Goal: Task Accomplishment & Management: Use online tool/utility

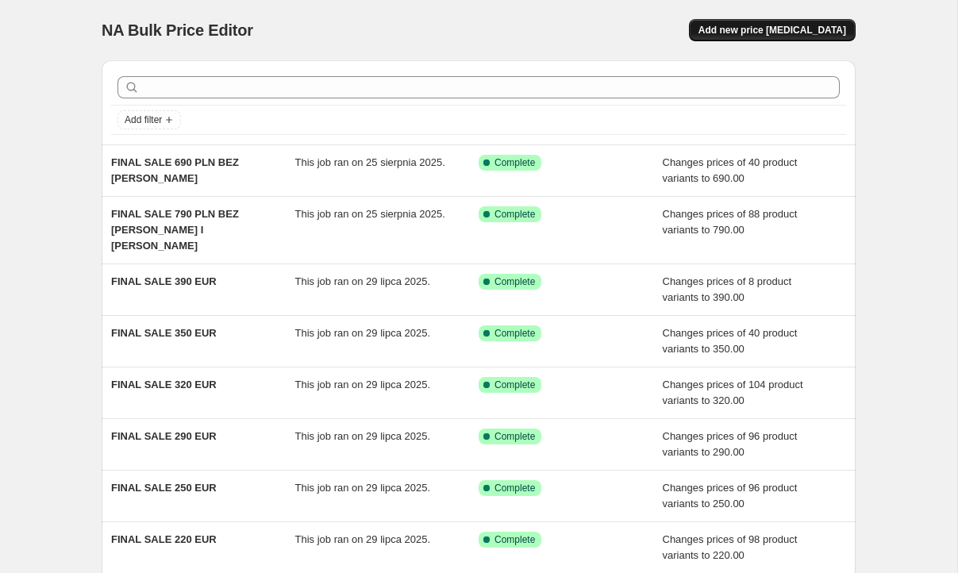
click at [771, 36] on button "Add new price change job" at bounding box center [772, 30] width 167 height 22
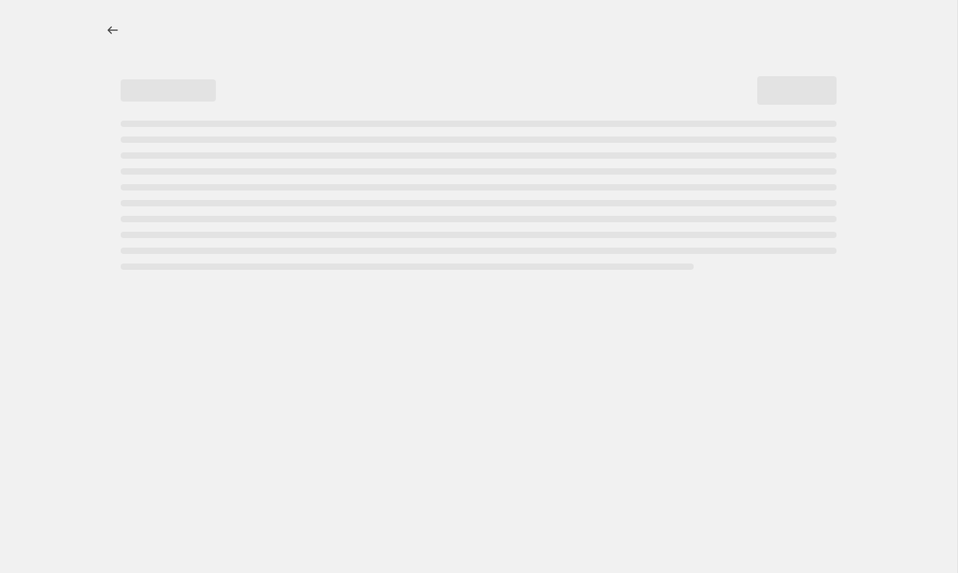
select select "percentage"
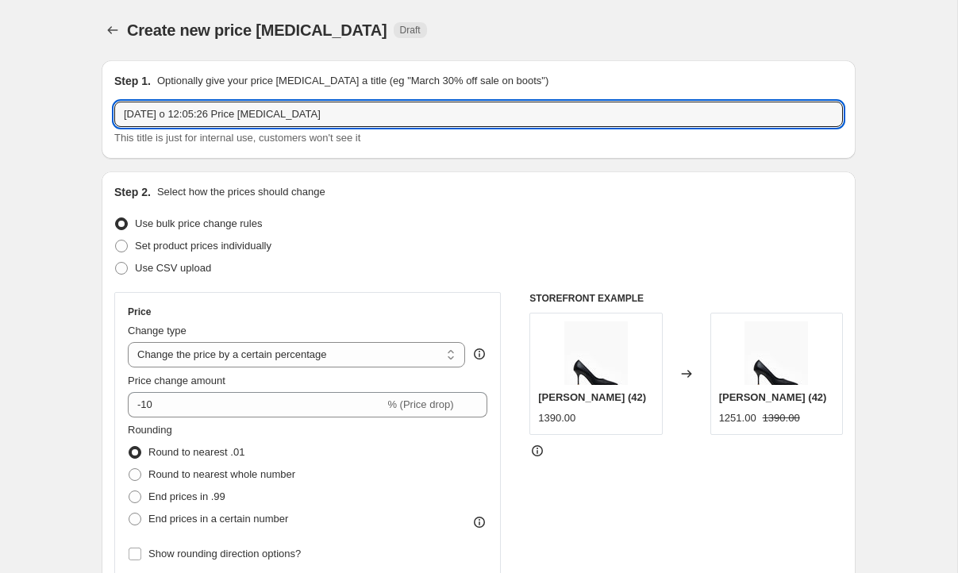
drag, startPoint x: 336, startPoint y: 117, endPoint x: 125, endPoint y: 98, distance: 212.0
click at [125, 98] on div "Step 1. Optionally give your price change job a title (eg "March 30% off sale o…" at bounding box center [478, 109] width 728 height 73
type input "GRACE 990"
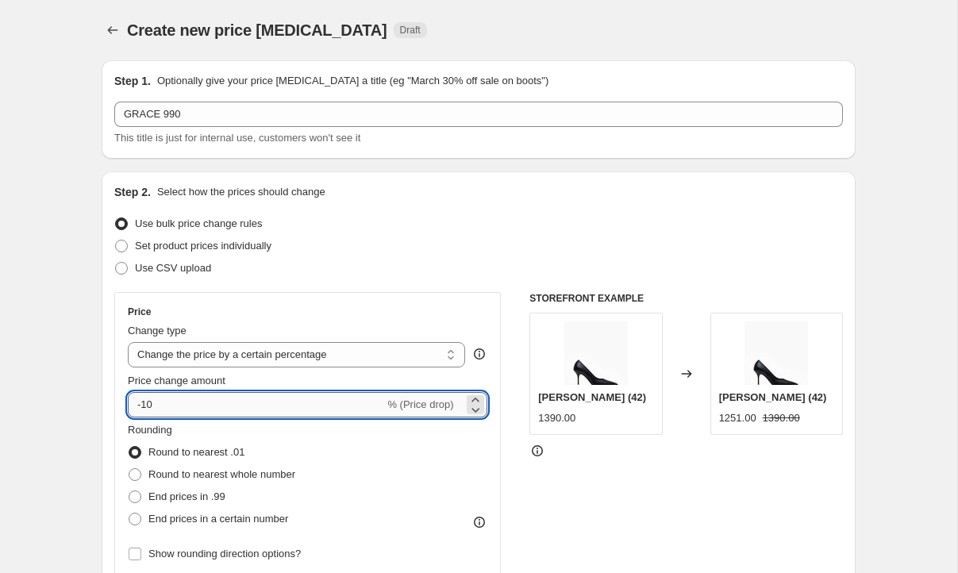
click at [218, 397] on input "-10" at bounding box center [256, 404] width 256 height 25
click at [405, 413] on div "-10 % (Price drop)" at bounding box center [307, 404] width 359 height 25
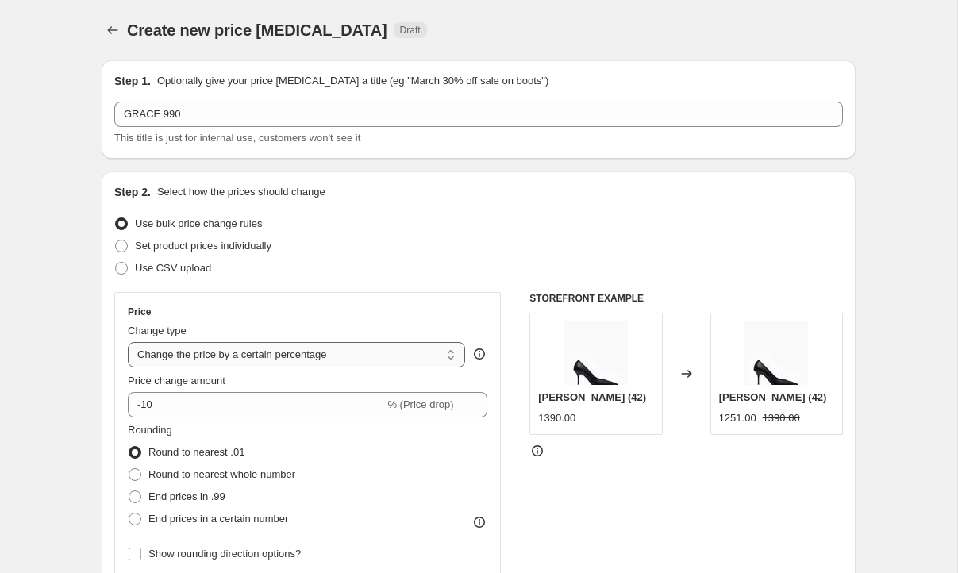
select select "to"
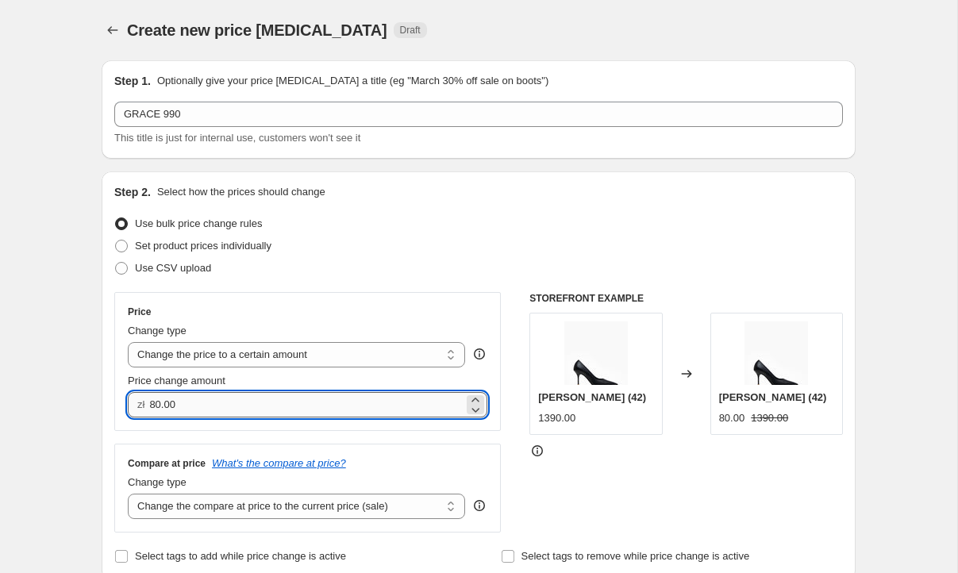
click at [186, 409] on input "80.00" at bounding box center [305, 404] width 313 height 25
drag, startPoint x: 197, startPoint y: 412, endPoint x: 115, endPoint y: 410, distance: 81.7
click at [115, 410] on div "Price Change type Change the price to a certain amount Change the price by a ce…" at bounding box center [307, 361] width 386 height 139
type input "990.00"
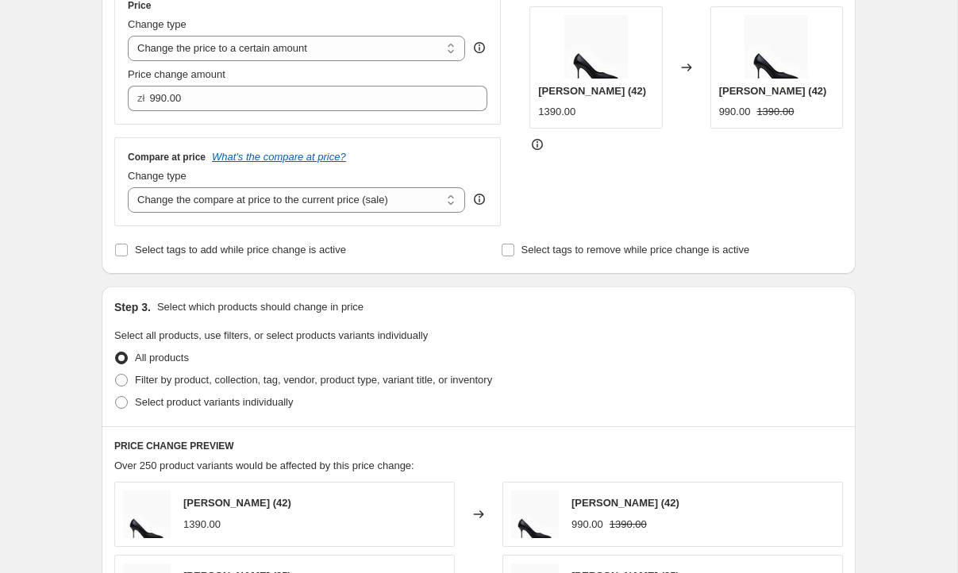
scroll to position [317, 0]
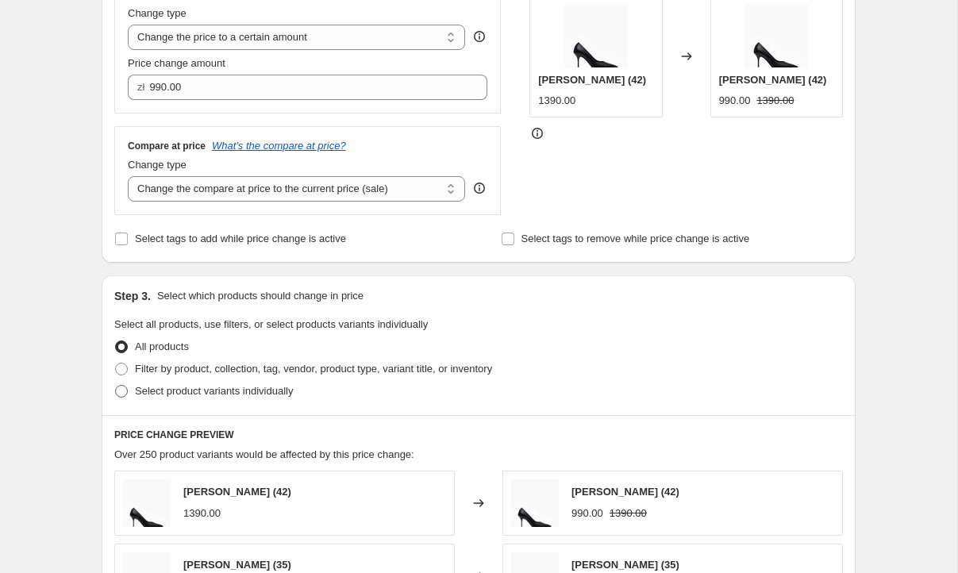
click at [123, 394] on span at bounding box center [121, 391] width 13 height 13
click at [116, 386] on input "Select product variants individually" at bounding box center [115, 385] width 1 height 1
radio input "true"
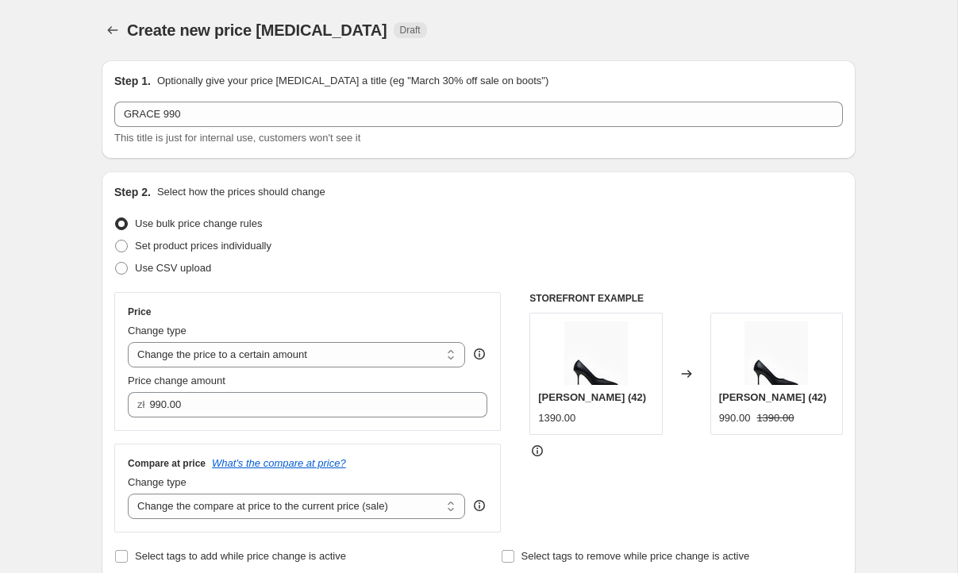
scroll to position [0, 0]
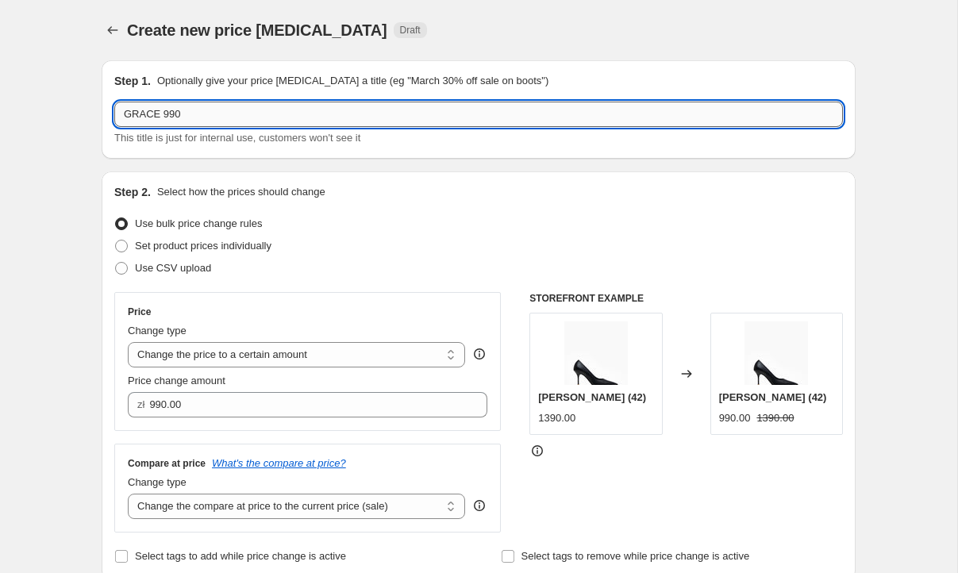
click at [158, 117] on input "GRACE 990" at bounding box center [478, 114] width 728 height 25
type input "GRACE I LOUISE 990"
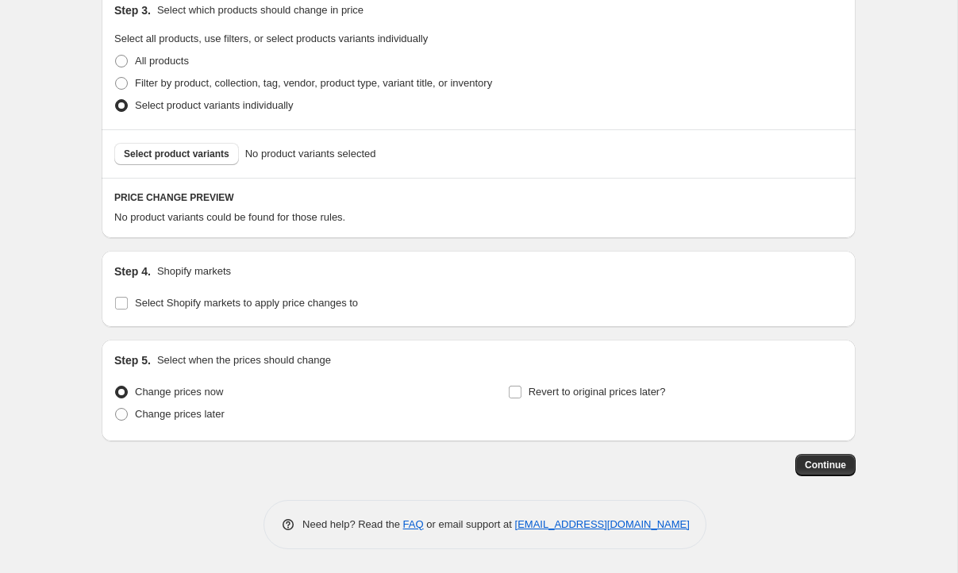
scroll to position [603, 0]
click at [179, 154] on span "Select product variants" at bounding box center [177, 154] width 106 height 13
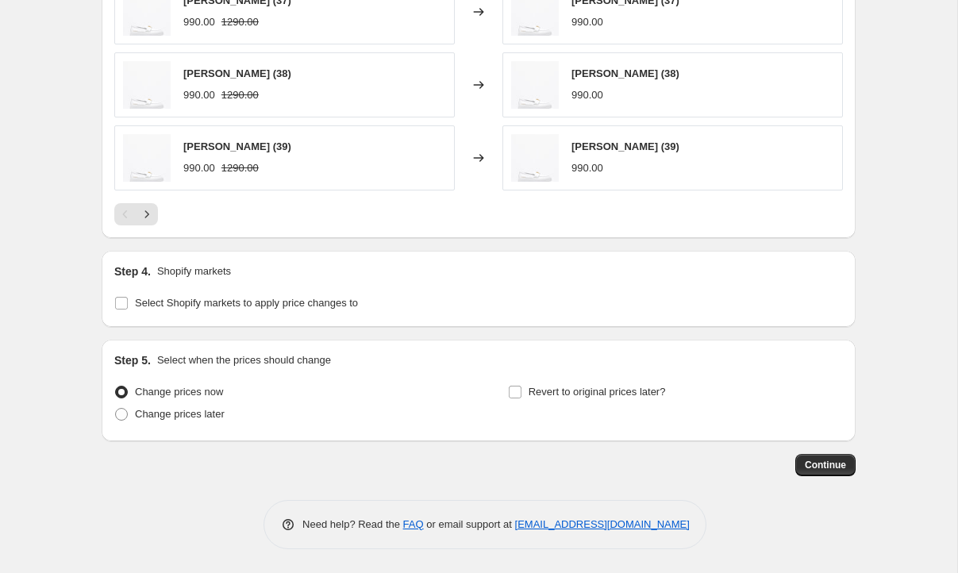
scroll to position [1003, 0]
click at [148, 217] on icon "Next" at bounding box center [147, 214] width 16 height 16
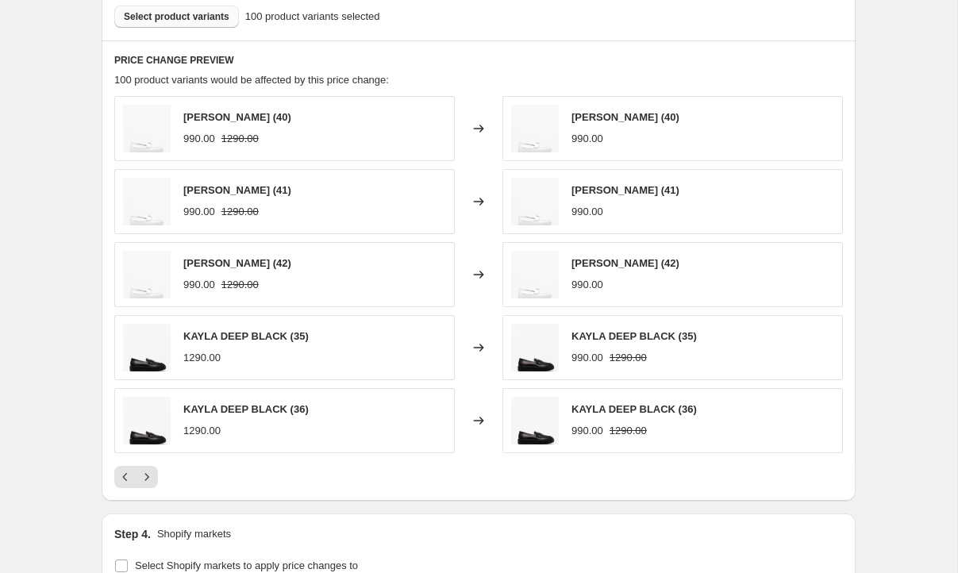
scroll to position [827, 0]
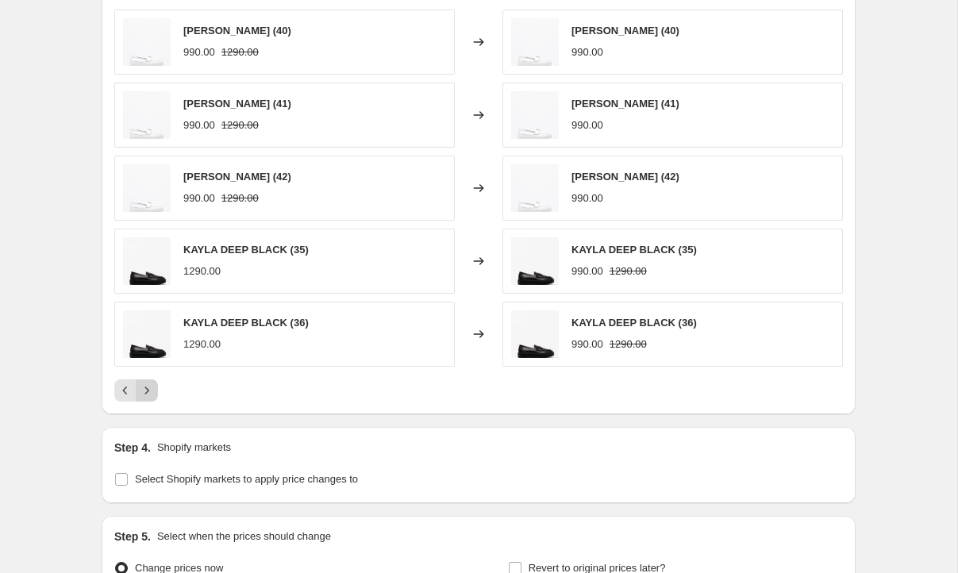
click at [152, 387] on icon "Next" at bounding box center [147, 390] width 16 height 16
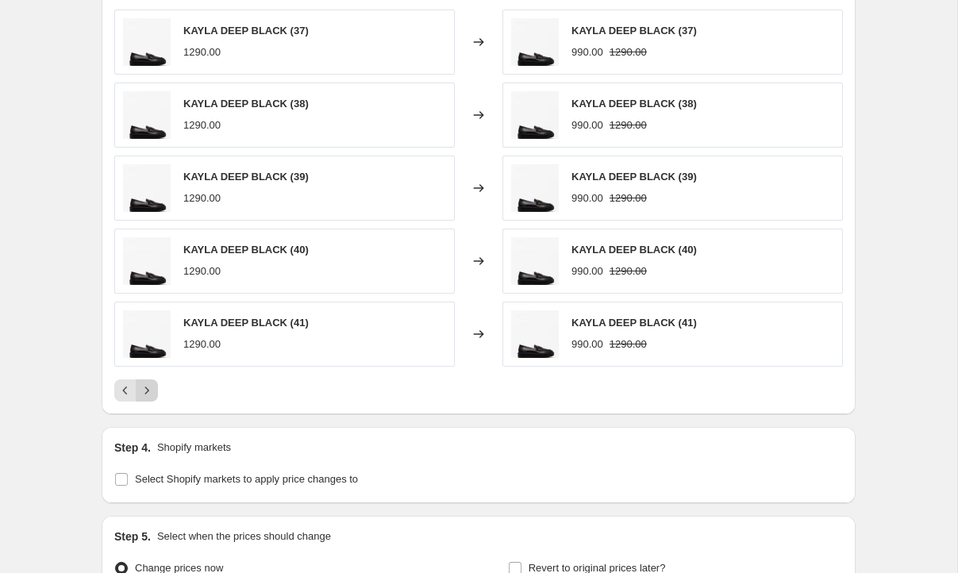
click at [152, 394] on icon "Next" at bounding box center [147, 390] width 16 height 16
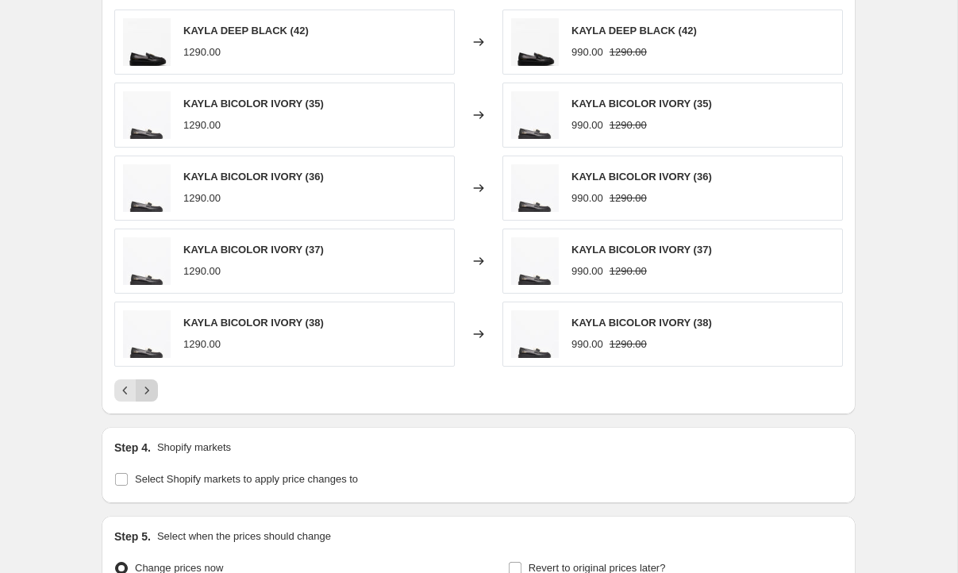
click at [152, 394] on icon "Next" at bounding box center [147, 390] width 16 height 16
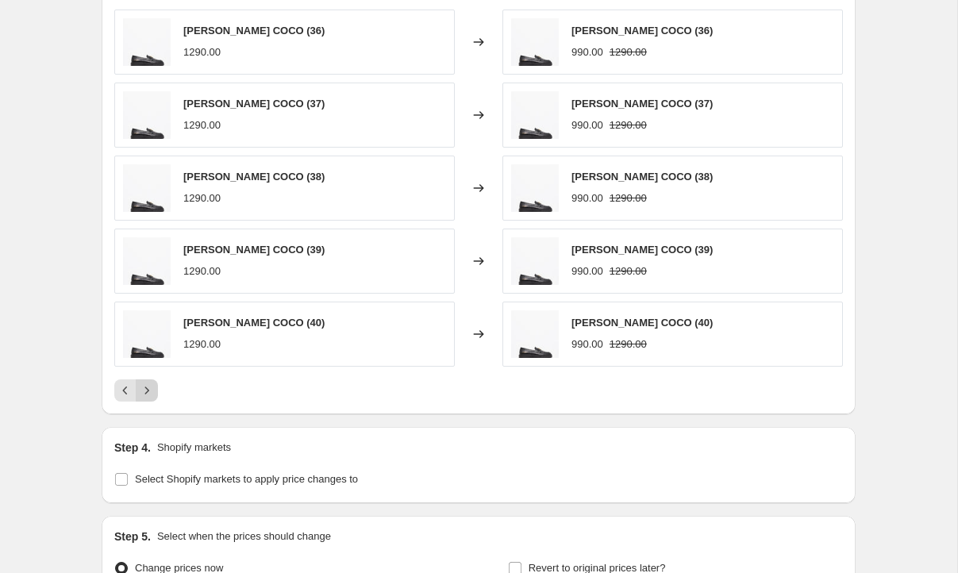
click at [152, 394] on icon "Next" at bounding box center [147, 390] width 16 height 16
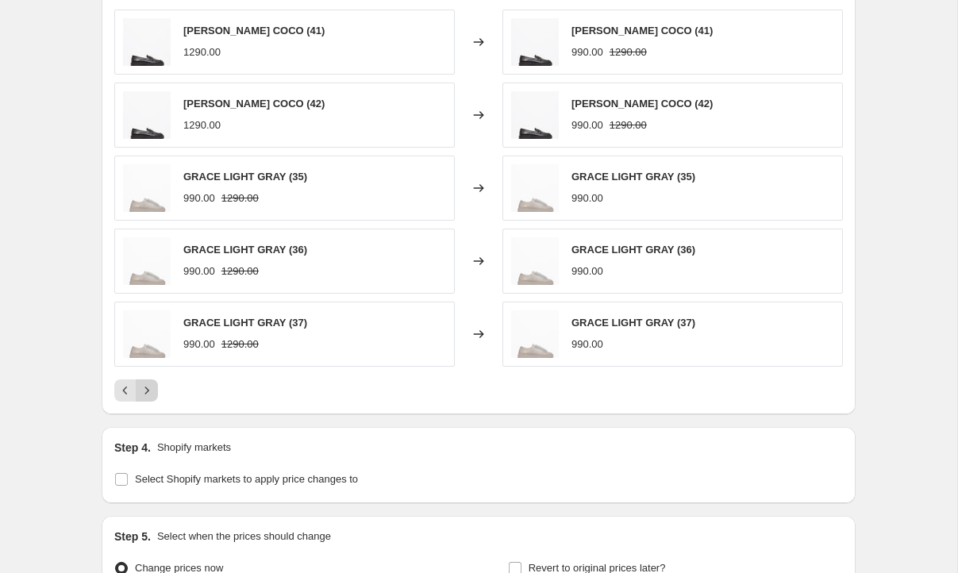
click at [152, 394] on icon "Next" at bounding box center [147, 390] width 16 height 16
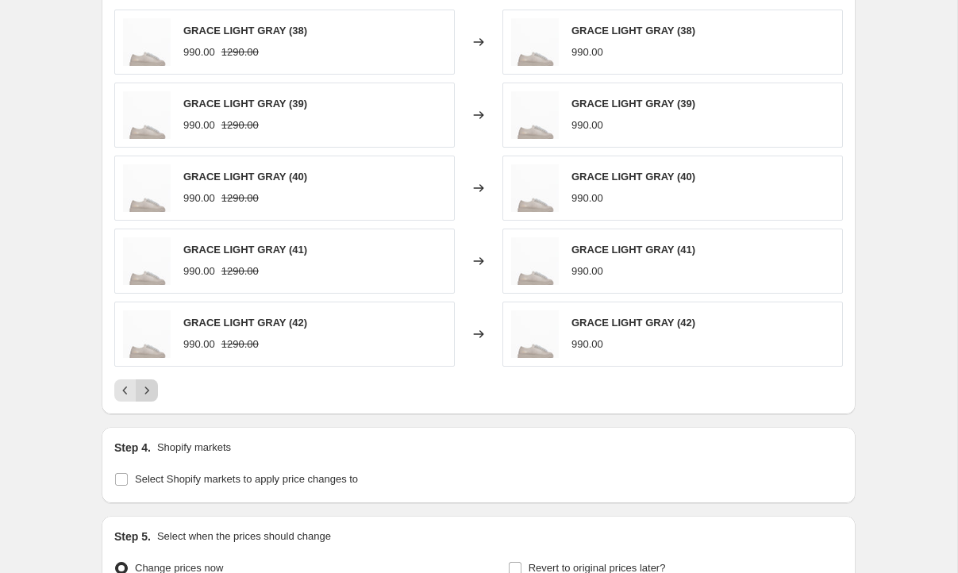
click at [152, 394] on icon "Next" at bounding box center [147, 390] width 16 height 16
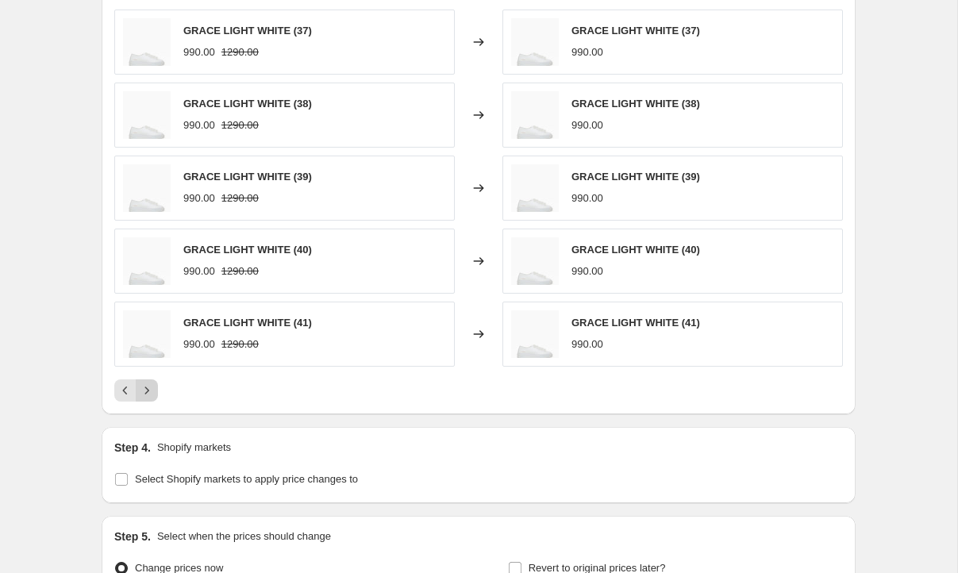
click at [152, 394] on icon "Next" at bounding box center [147, 390] width 16 height 16
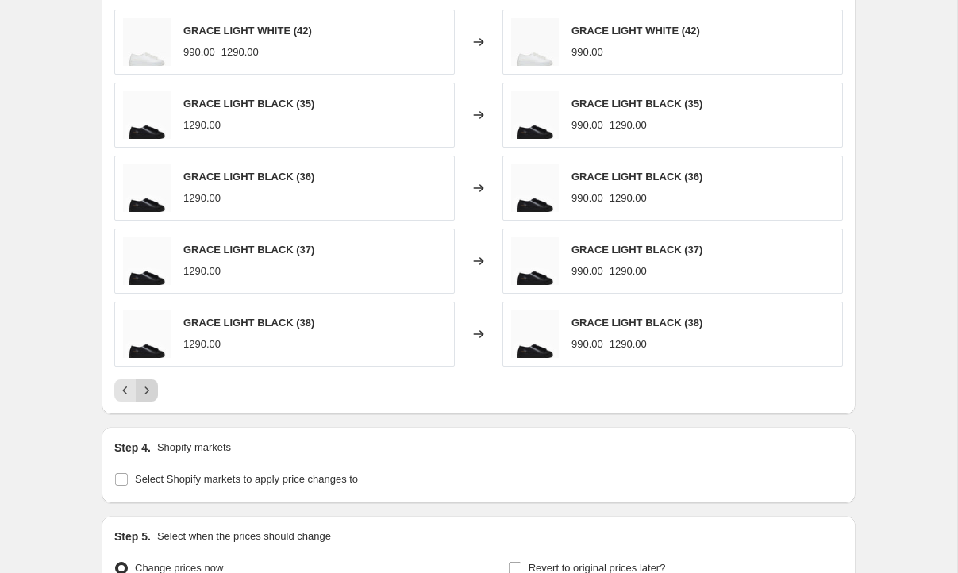
click at [152, 394] on icon "Next" at bounding box center [147, 390] width 16 height 16
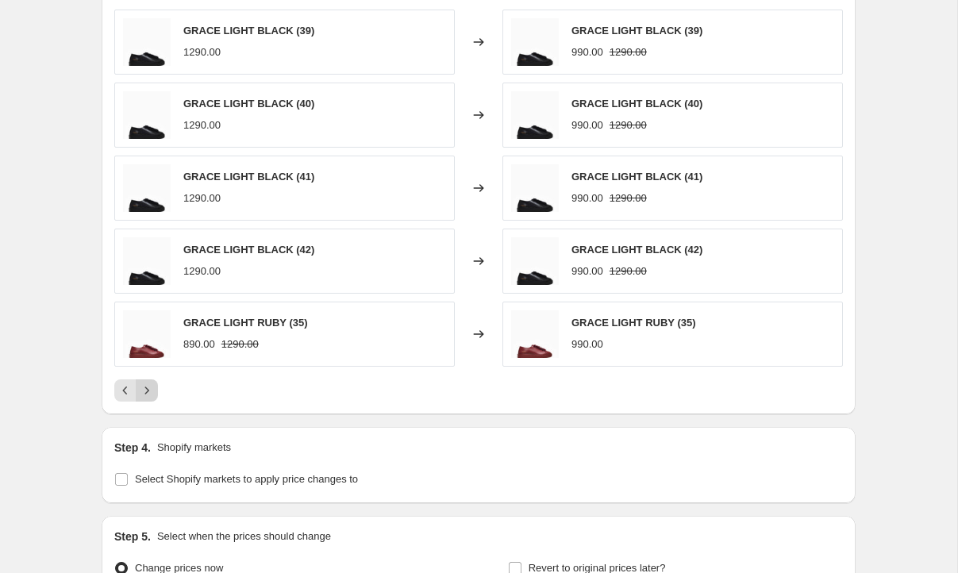
click at [152, 394] on icon "Next" at bounding box center [147, 390] width 16 height 16
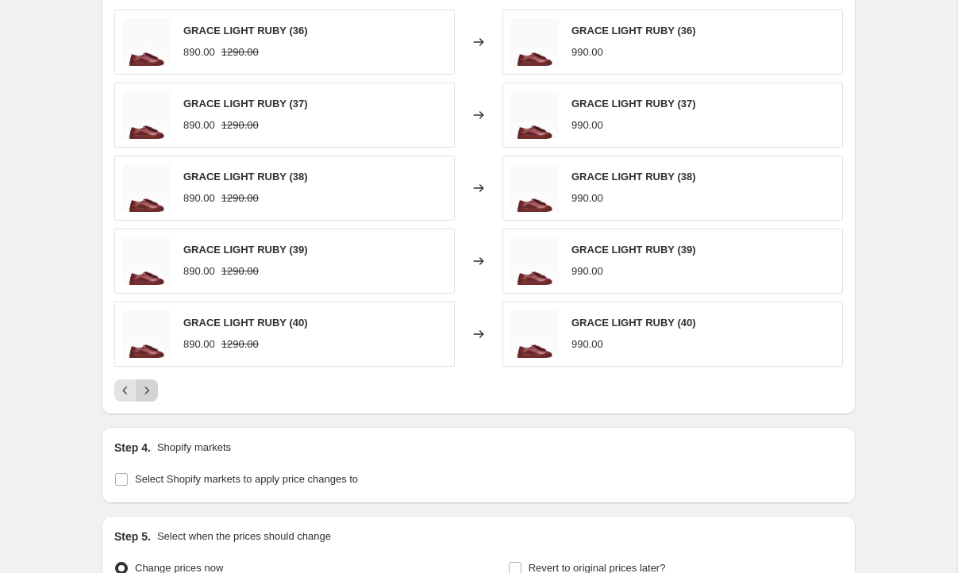
click at [152, 394] on icon "Next" at bounding box center [147, 390] width 16 height 16
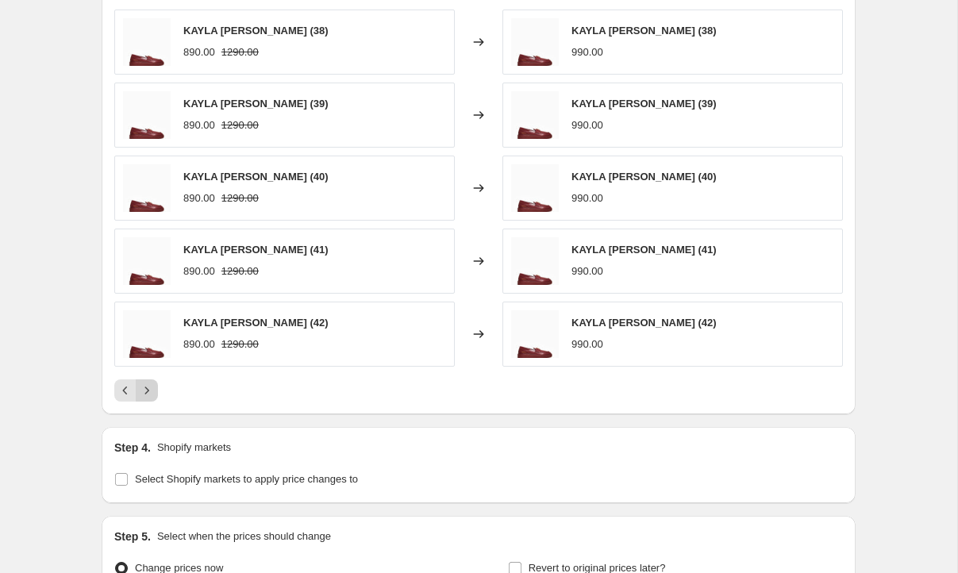
click at [152, 394] on icon "Next" at bounding box center [147, 390] width 16 height 16
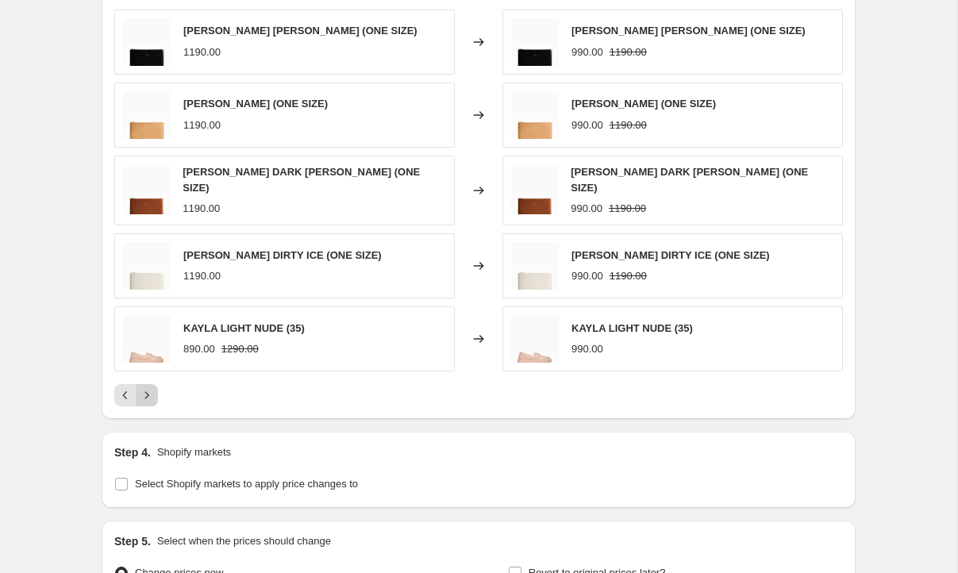
click at [152, 394] on icon "Next" at bounding box center [147, 395] width 16 height 16
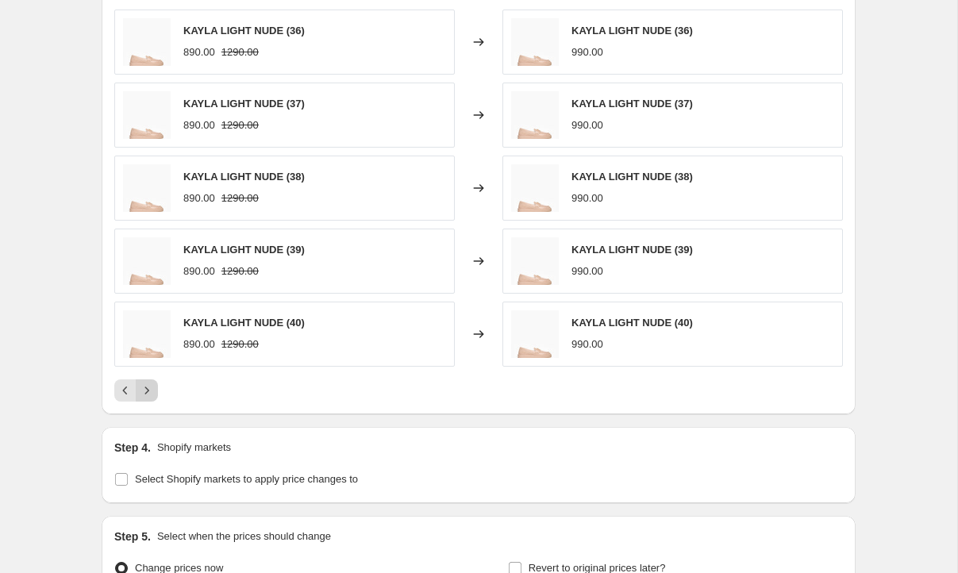
click at [152, 394] on icon "Next" at bounding box center [147, 390] width 16 height 16
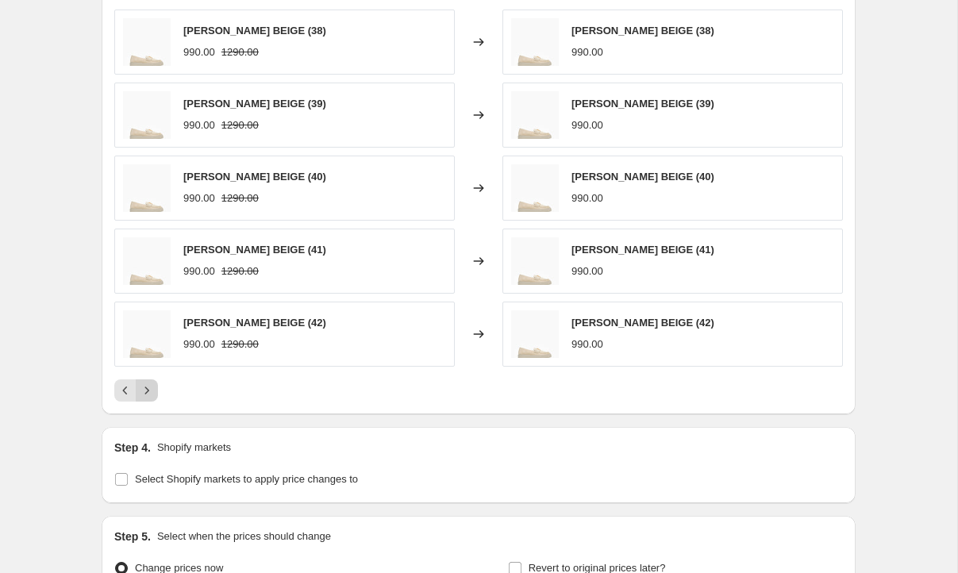
click at [152, 394] on div "Pagination" at bounding box center [147, 390] width 22 height 22
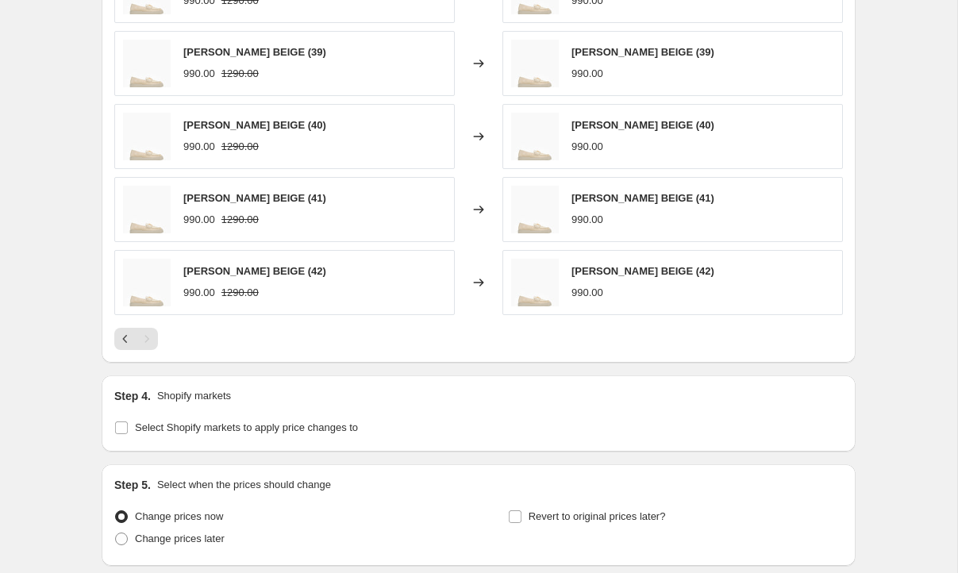
scroll to position [934, 0]
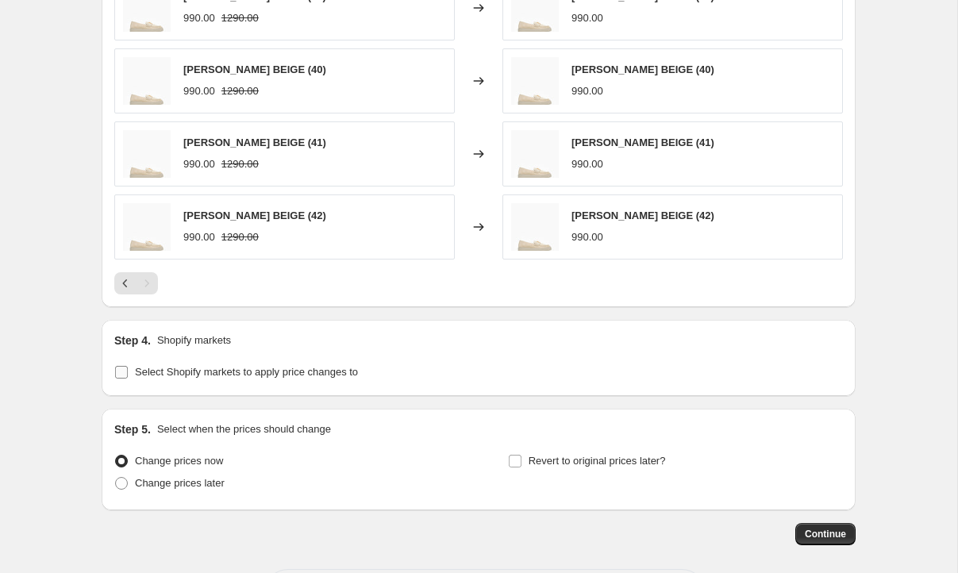
click at [121, 377] on input "Select Shopify markets to apply price changes to" at bounding box center [121, 372] width 13 height 13
checkbox input "true"
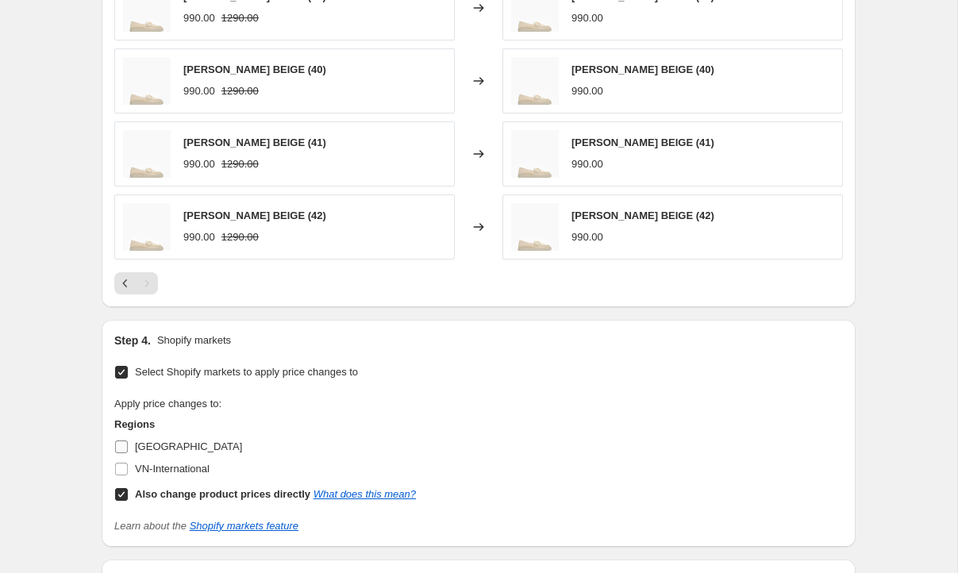
click at [122, 448] on input "Poland" at bounding box center [121, 446] width 13 height 13
checkbox input "true"
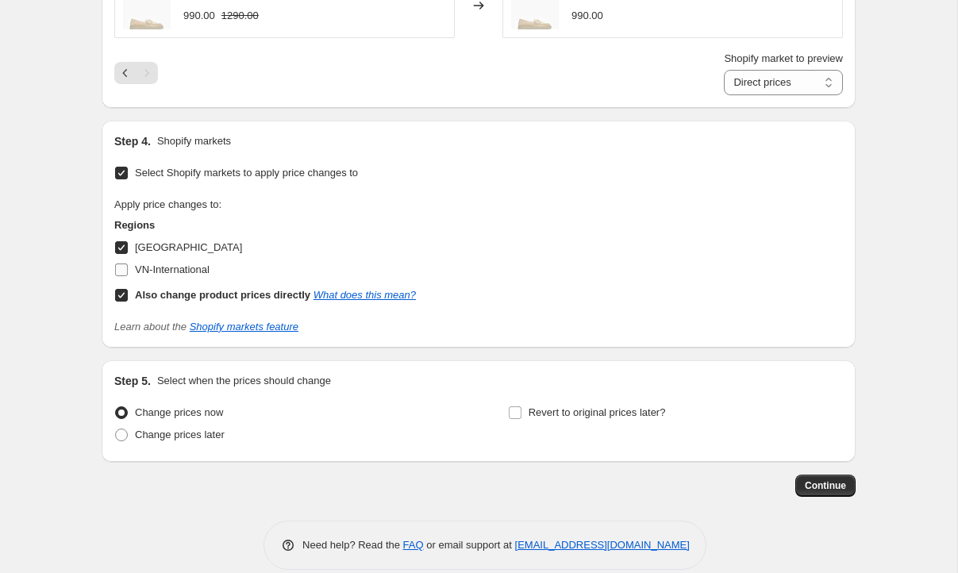
scroll to position [1164, 0]
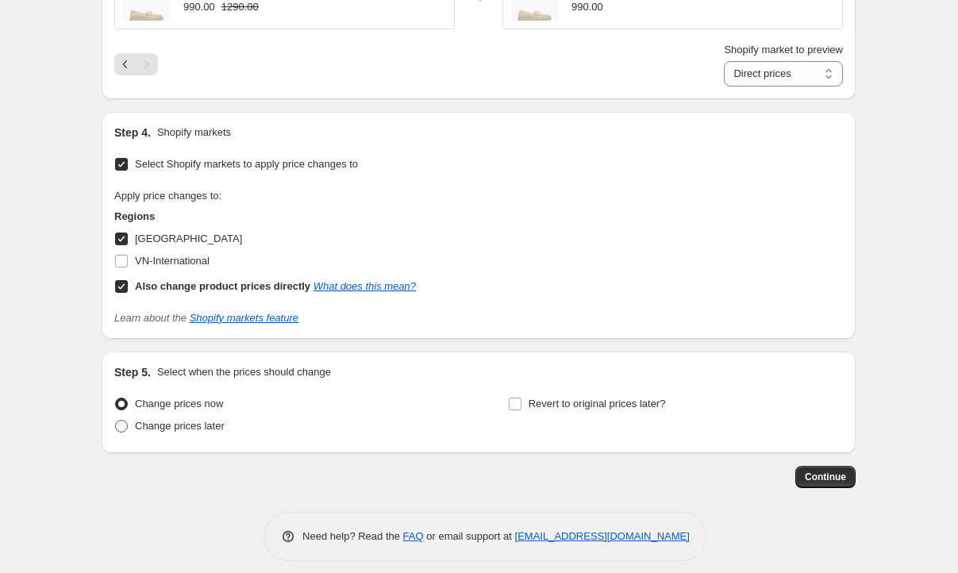
click at [123, 428] on span at bounding box center [121, 426] width 13 height 13
click at [116, 420] on input "Change prices later" at bounding box center [115, 420] width 1 height 1
radio input "true"
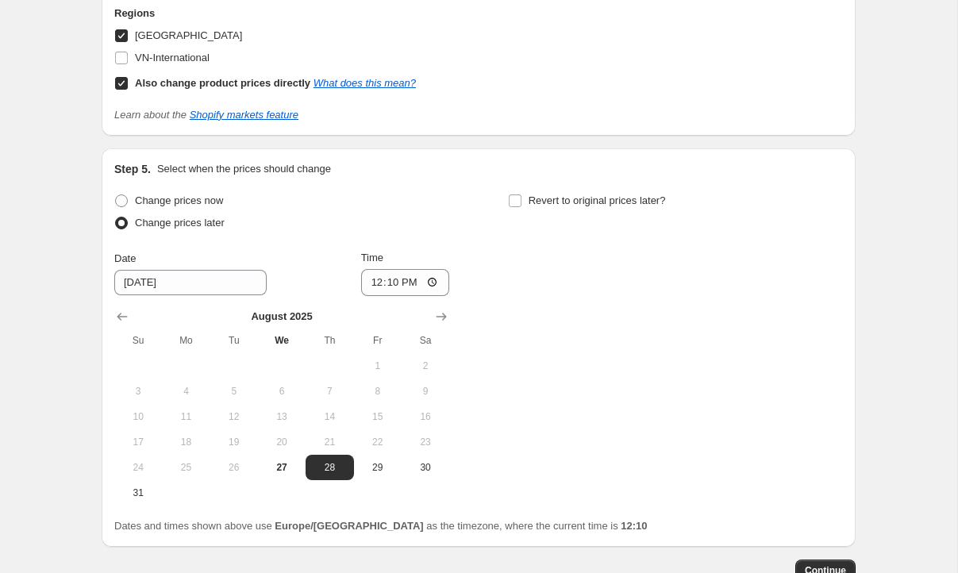
scroll to position [1383, 0]
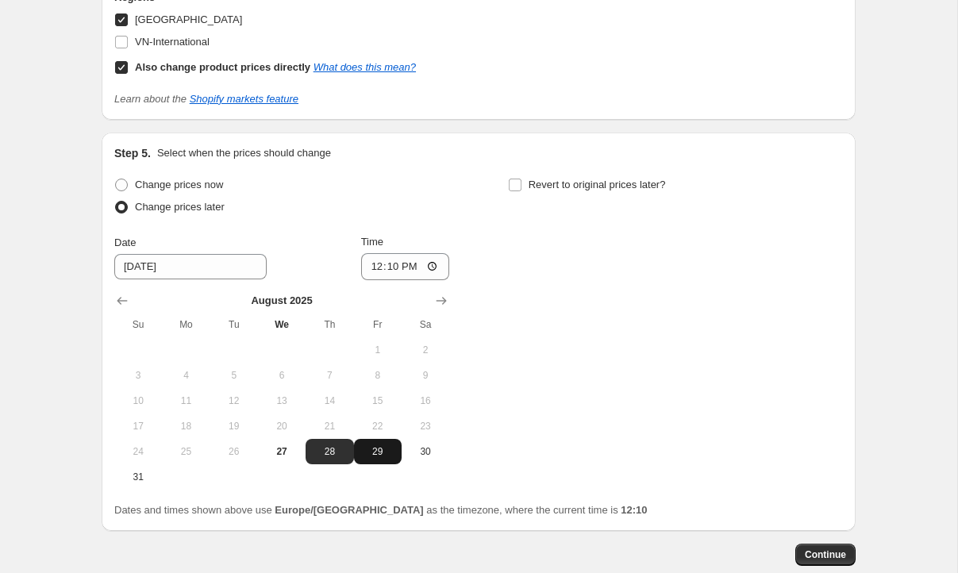
click at [369, 460] on button "29" at bounding box center [378, 451] width 48 height 25
type input "8/29/2025"
click at [414, 267] on input "12:10" at bounding box center [405, 266] width 89 height 27
type input "06:55"
click at [659, 322] on div "Change prices now Change prices later Date 8/29/2025 Time 06:55 August 2025 Su …" at bounding box center [478, 332] width 728 height 316
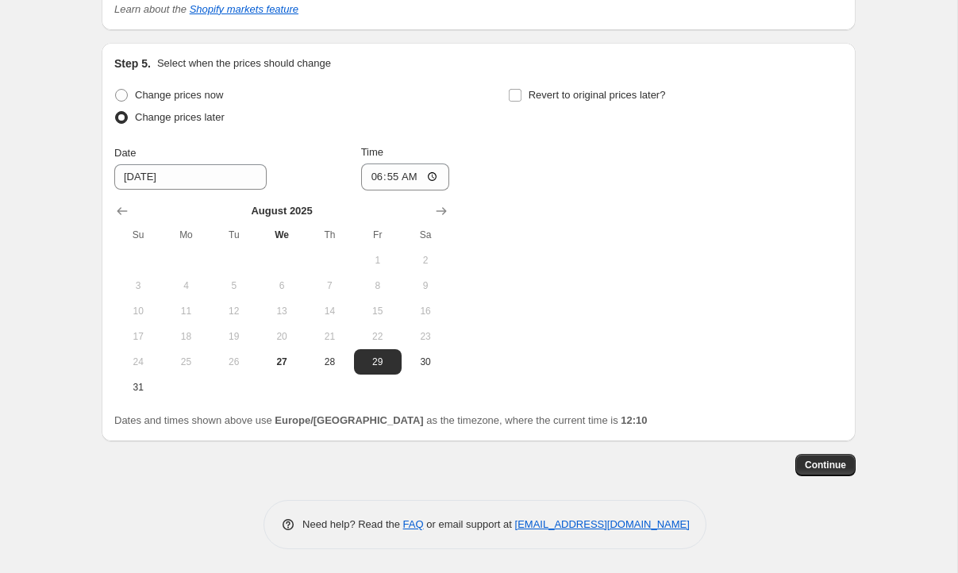
scroll to position [1474, 0]
click at [820, 469] on span "Continue" at bounding box center [824, 465] width 41 height 13
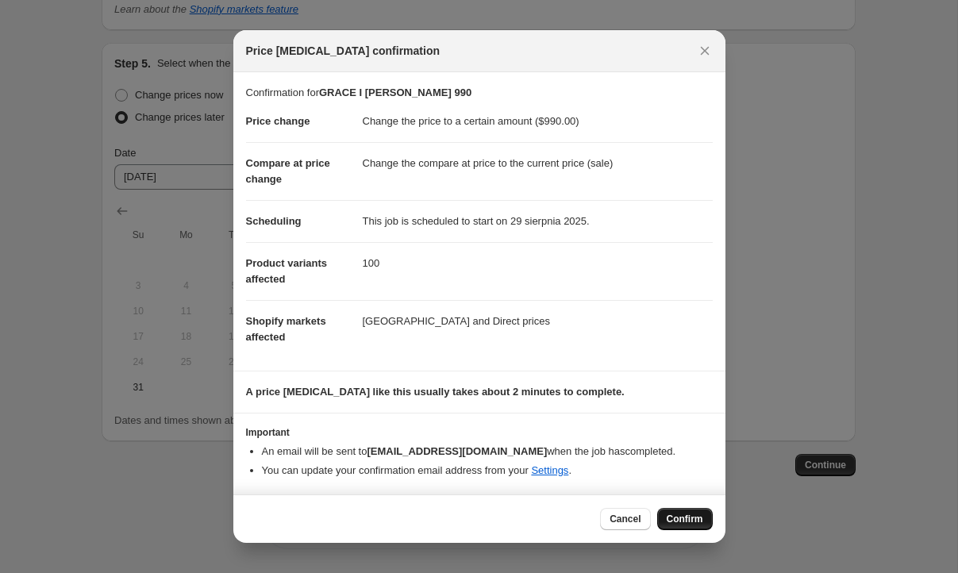
click at [686, 516] on span "Confirm" at bounding box center [684, 518] width 36 height 13
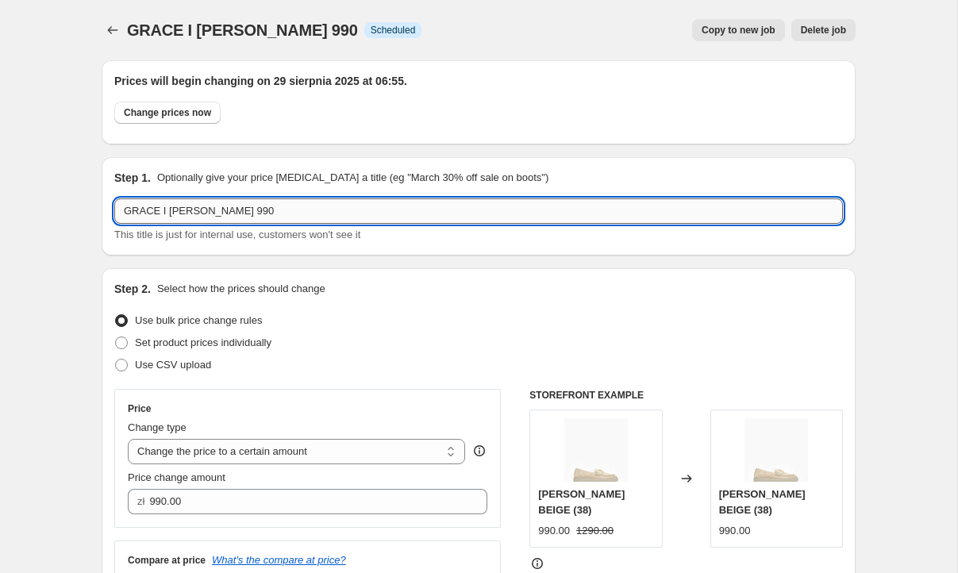
click at [204, 216] on input "GRACE I LOUISE 990" at bounding box center [478, 210] width 728 height 25
type input "GRACE I LOUISE I KAYLA 990"
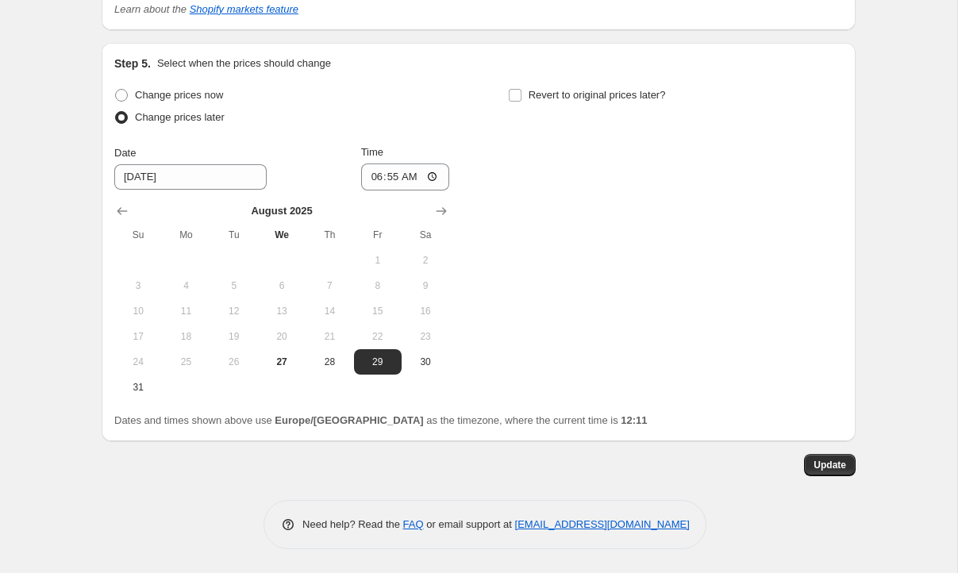
scroll to position [1571, 0]
click at [841, 474] on button "Update" at bounding box center [830, 465] width 52 height 22
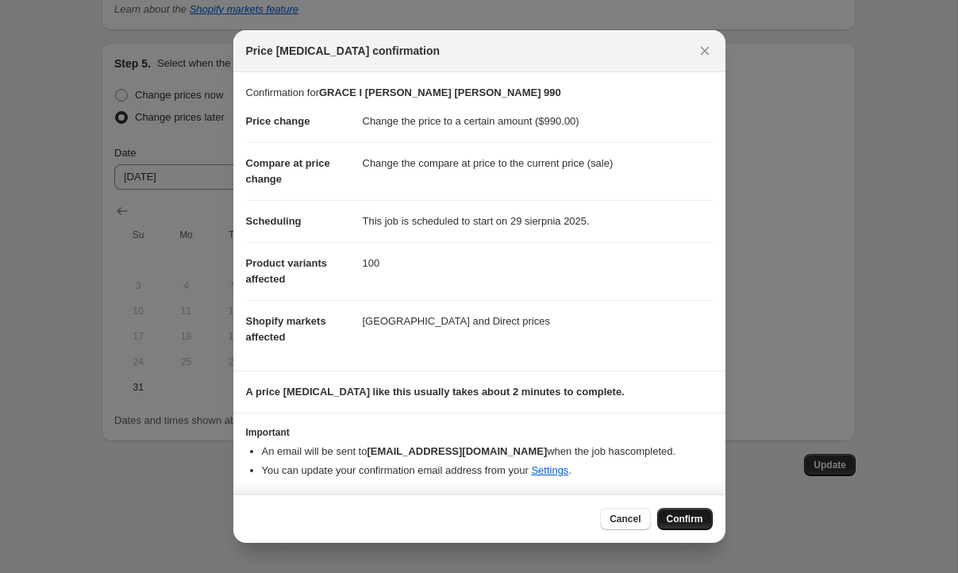
click at [669, 529] on button "Confirm" at bounding box center [685, 519] width 56 height 22
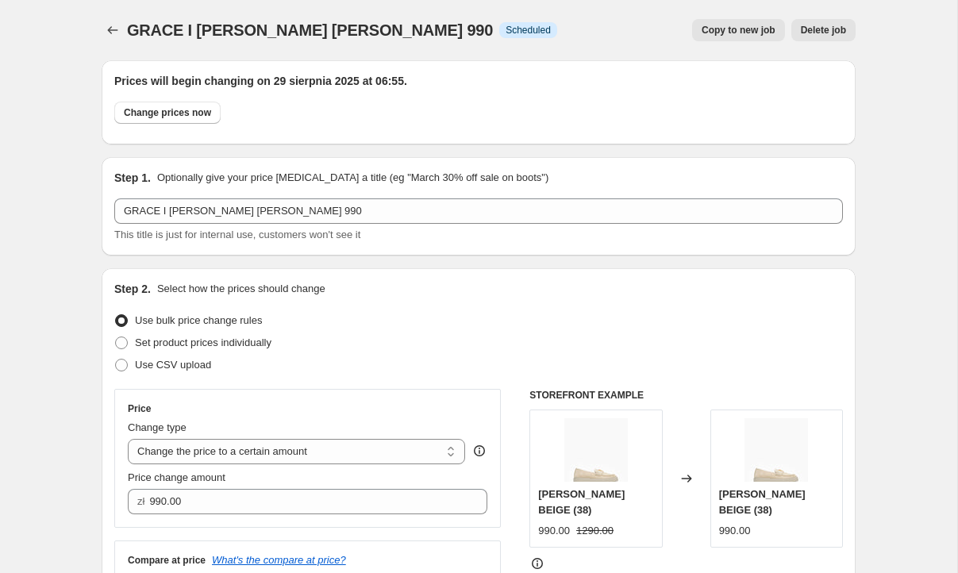
scroll to position [0, 0]
click at [108, 26] on icon "Price change jobs" at bounding box center [113, 30] width 16 height 16
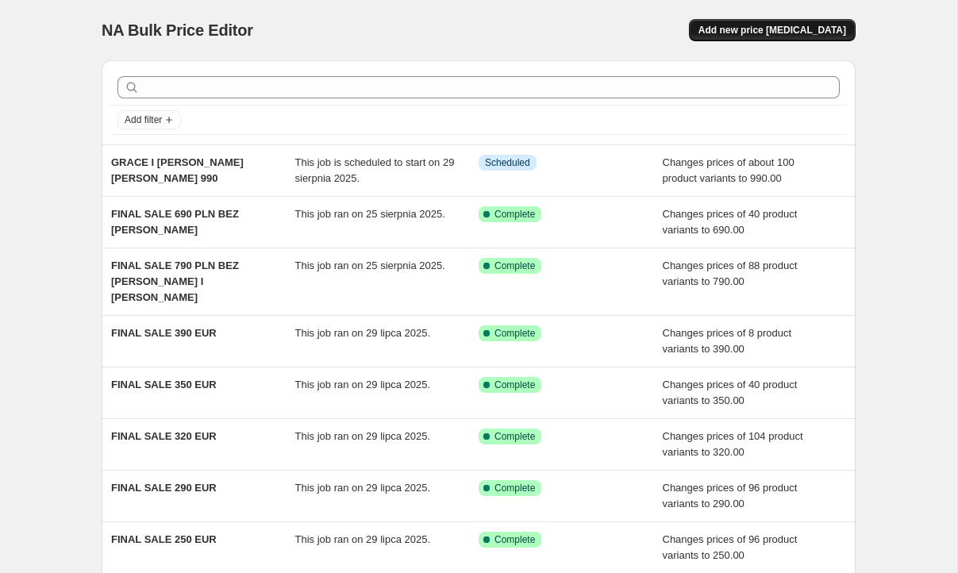
click at [793, 33] on span "Add new price change job" at bounding box center [772, 30] width 148 height 13
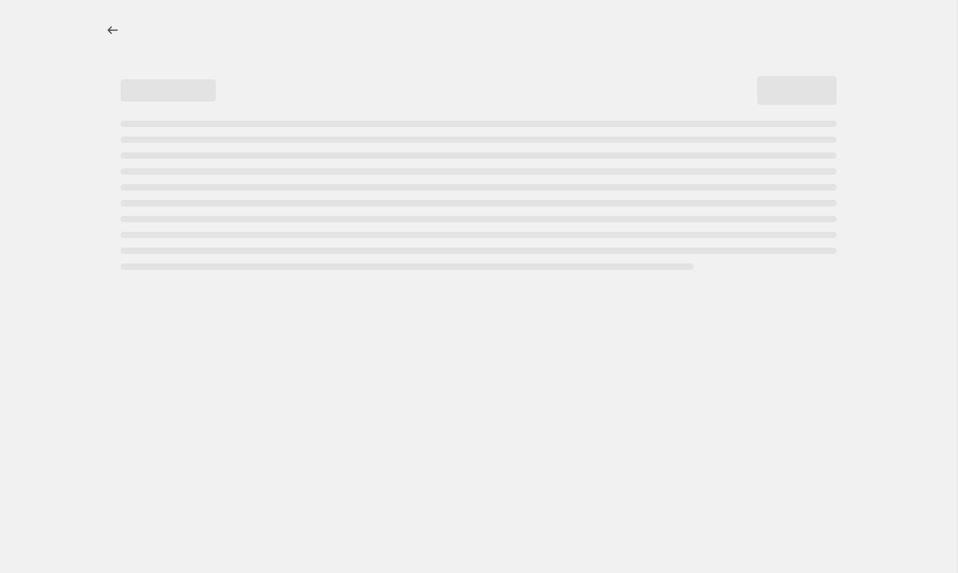
select select "percentage"
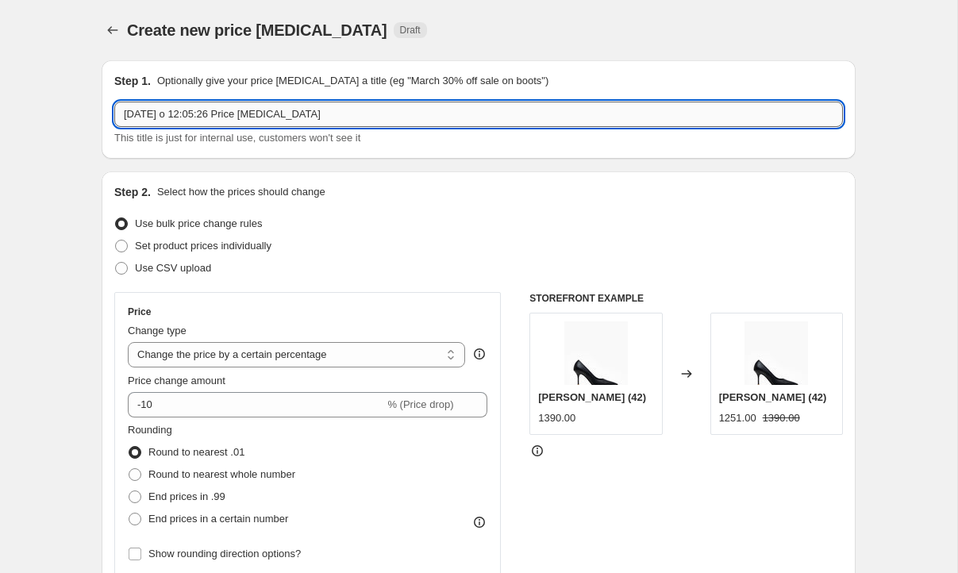
drag, startPoint x: 331, startPoint y: 116, endPoint x: 123, endPoint y: 110, distance: 207.9
click at [123, 110] on input "27.08.2025 o 12:05:26 Price change job" at bounding box center [478, 114] width 728 height 25
type input "ALEX 790"
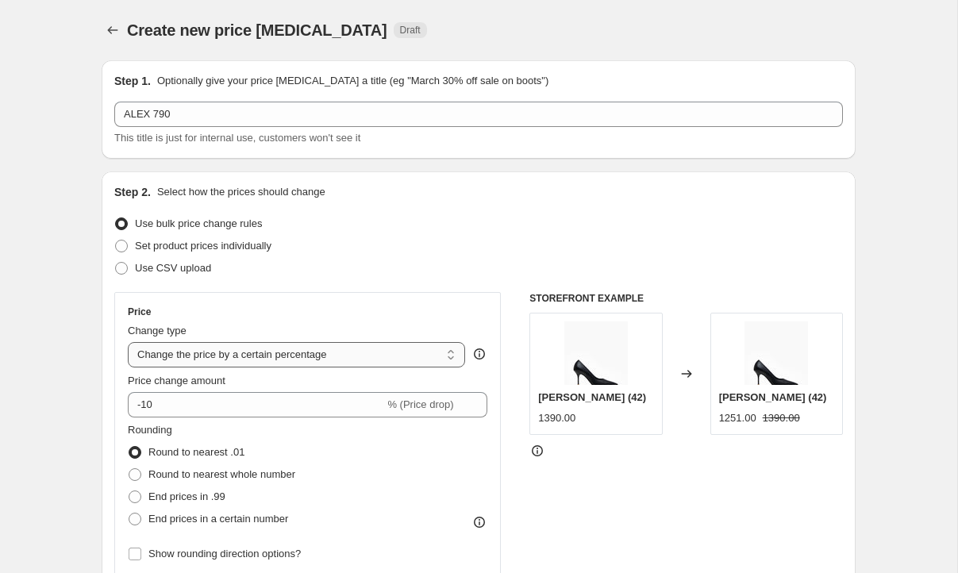
select select "to"
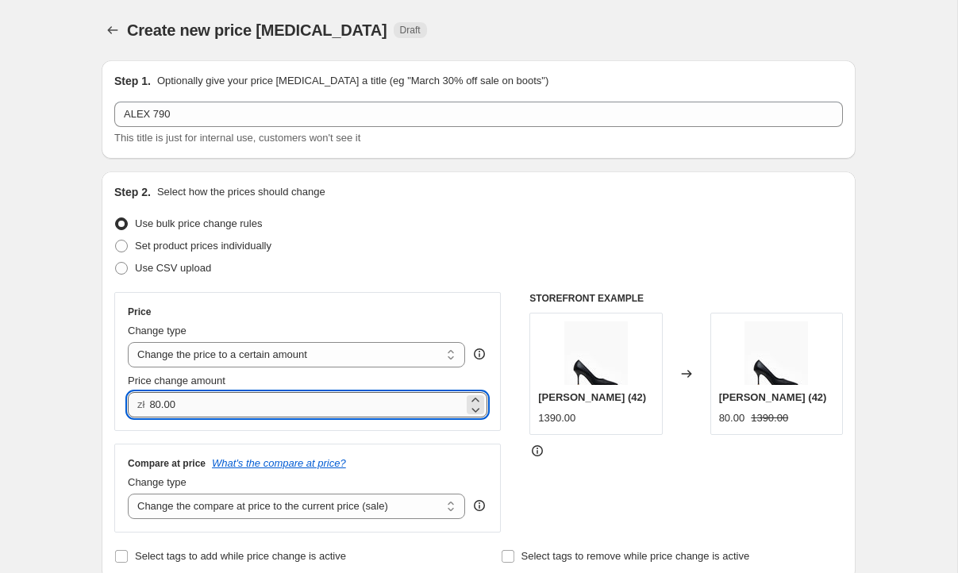
click at [205, 405] on input "80.00" at bounding box center [305, 404] width 313 height 25
drag, startPoint x: 197, startPoint y: 407, endPoint x: 126, endPoint y: 405, distance: 70.6
click at [126, 405] on div "Price Change type Change the price to a certain amount Change the price by a ce…" at bounding box center [307, 361] width 386 height 139
type input "790.00"
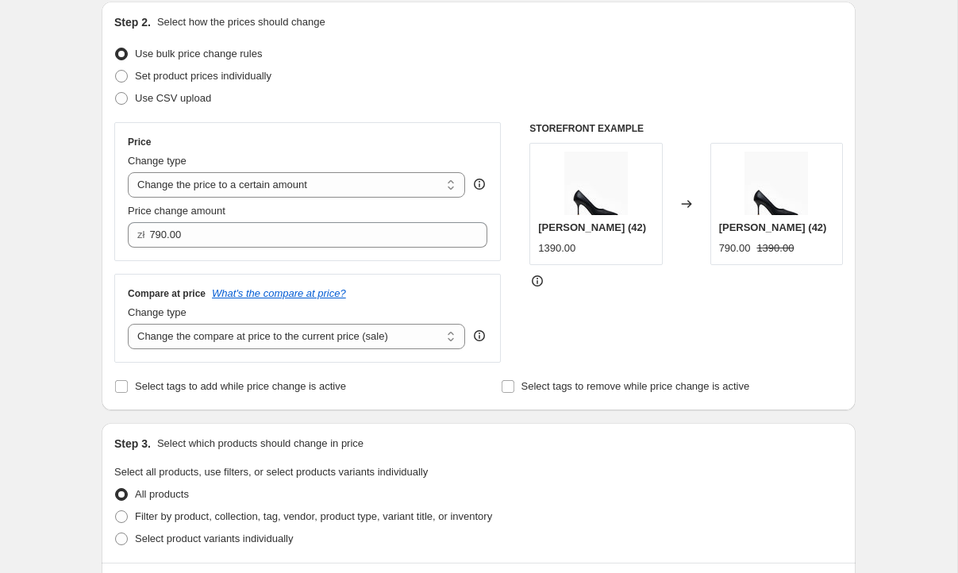
scroll to position [172, 0]
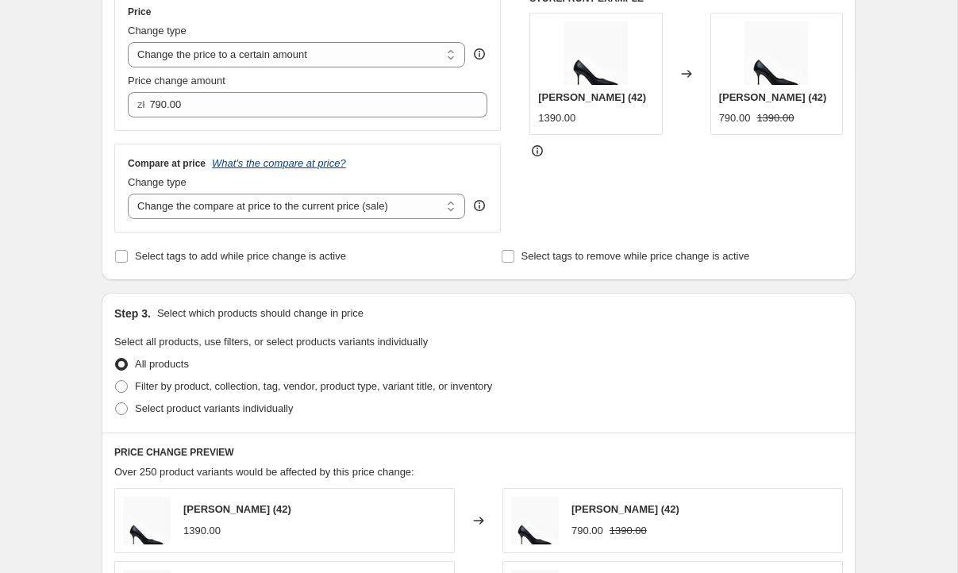
scroll to position [375, 0]
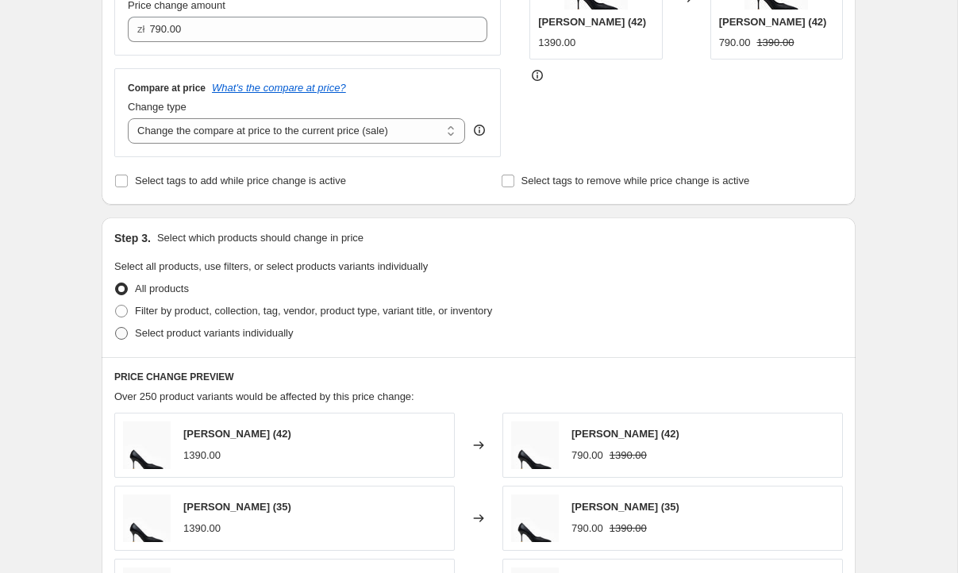
click at [125, 336] on span at bounding box center [121, 333] width 13 height 13
click at [116, 328] on input "Select product variants individually" at bounding box center [115, 327] width 1 height 1
radio input "true"
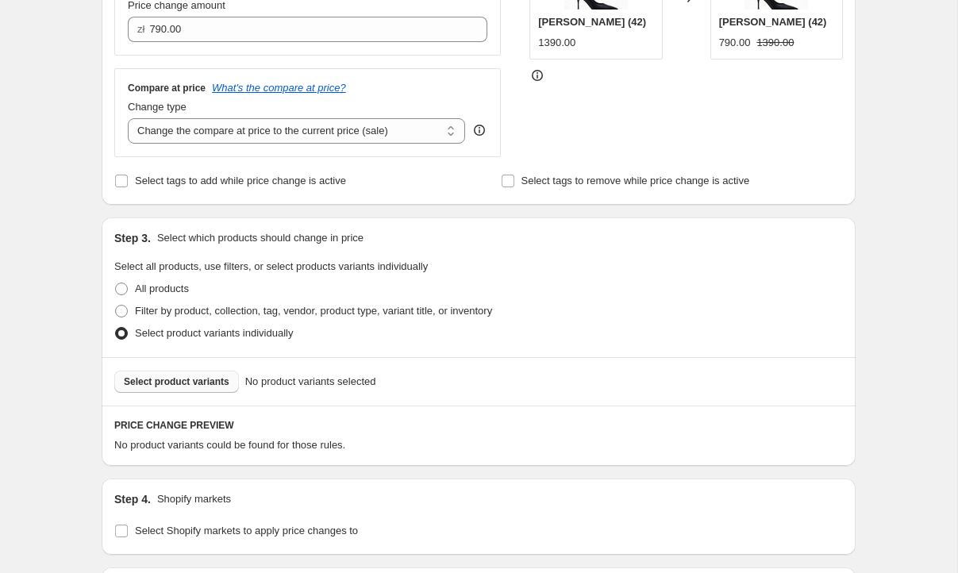
click at [187, 381] on span "Select product variants" at bounding box center [177, 381] width 106 height 13
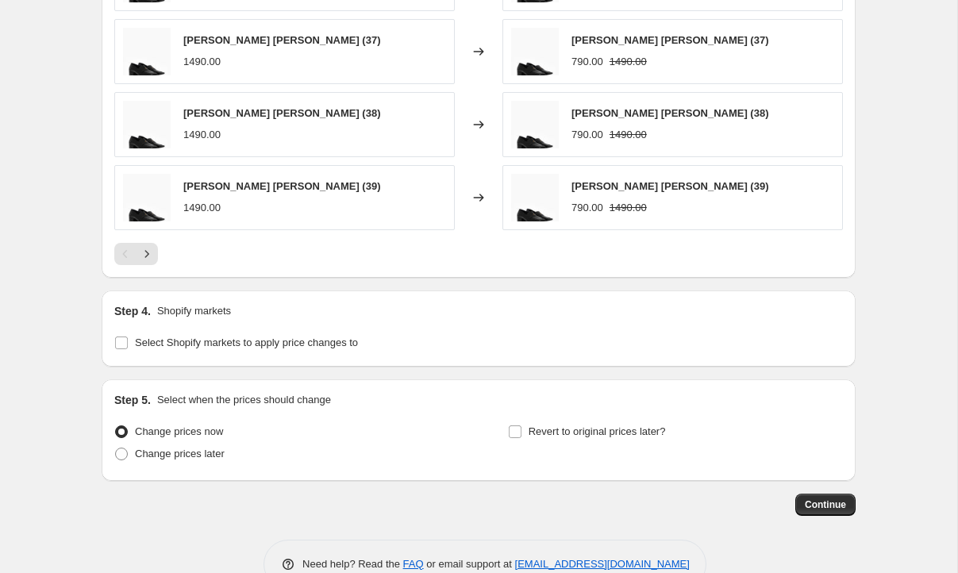
scroll to position [966, 0]
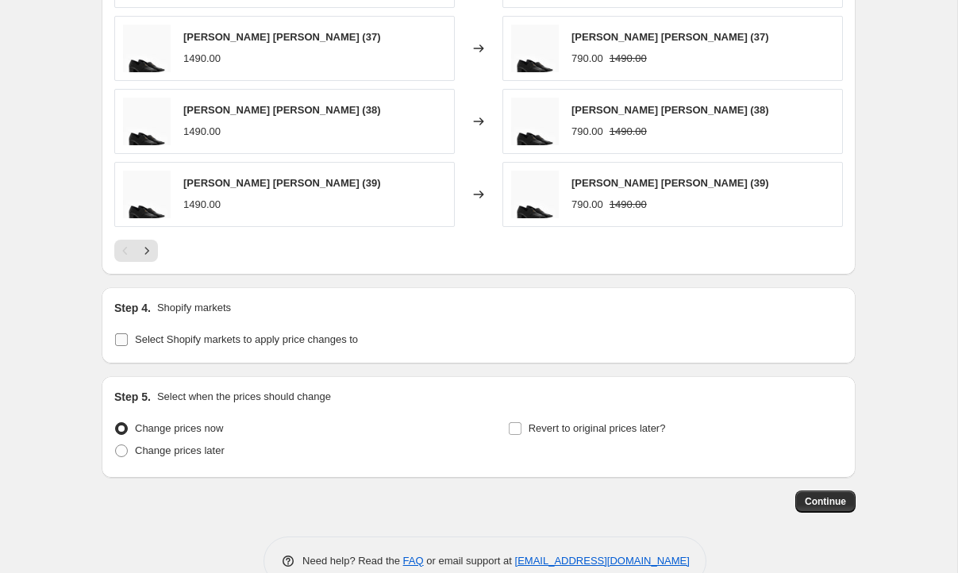
click at [124, 335] on input "Select Shopify markets to apply price changes to" at bounding box center [121, 339] width 13 height 13
checkbox input "true"
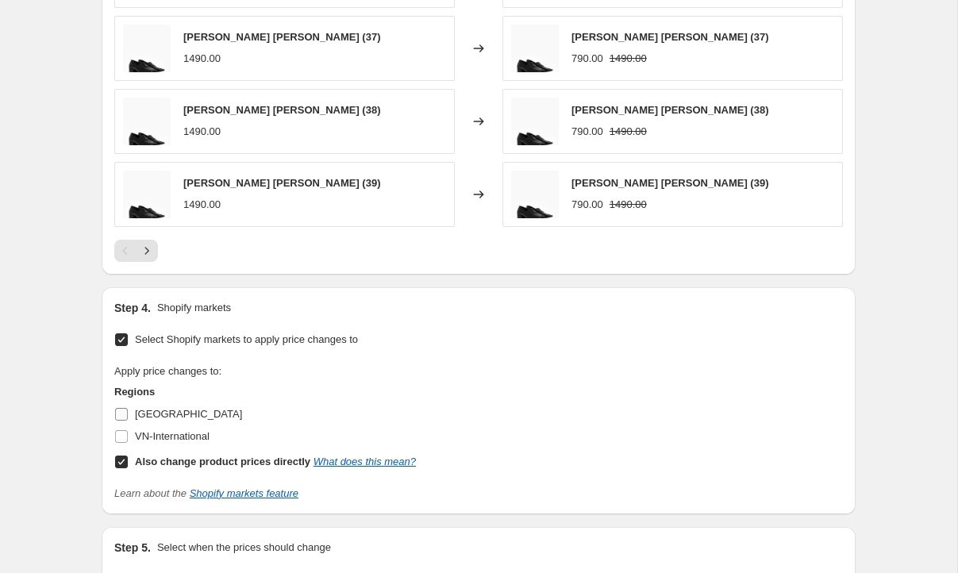
click at [125, 416] on input "Poland" at bounding box center [121, 414] width 13 height 13
checkbox input "true"
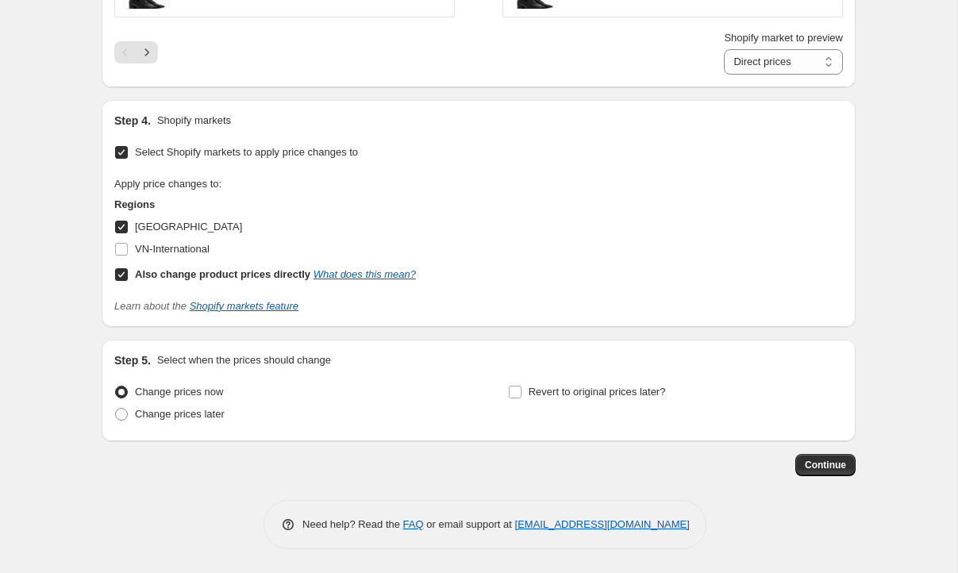
scroll to position [1176, 0]
click at [119, 415] on span at bounding box center [121, 414] width 13 height 13
click at [116, 409] on input "Change prices later" at bounding box center [115, 408] width 1 height 1
radio input "true"
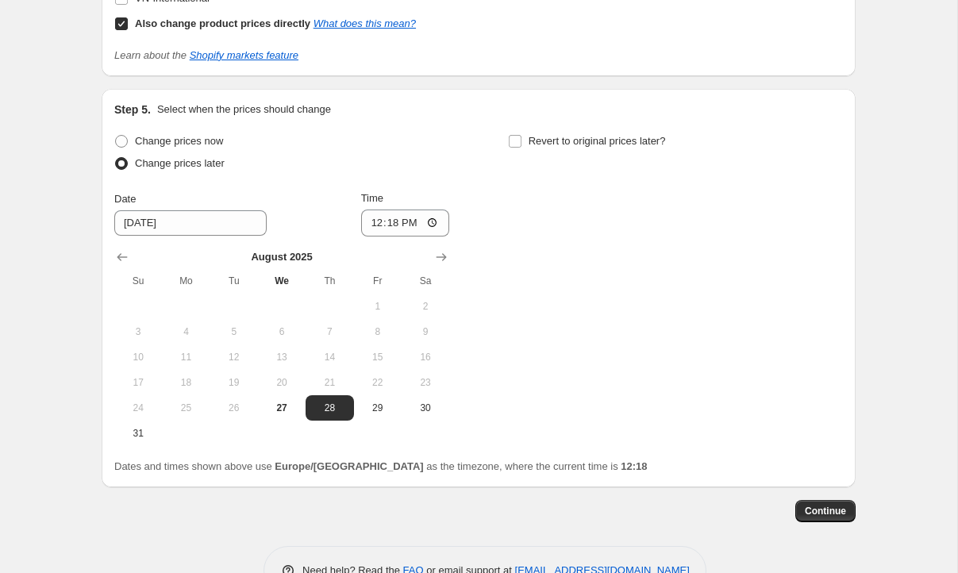
scroll to position [1448, 0]
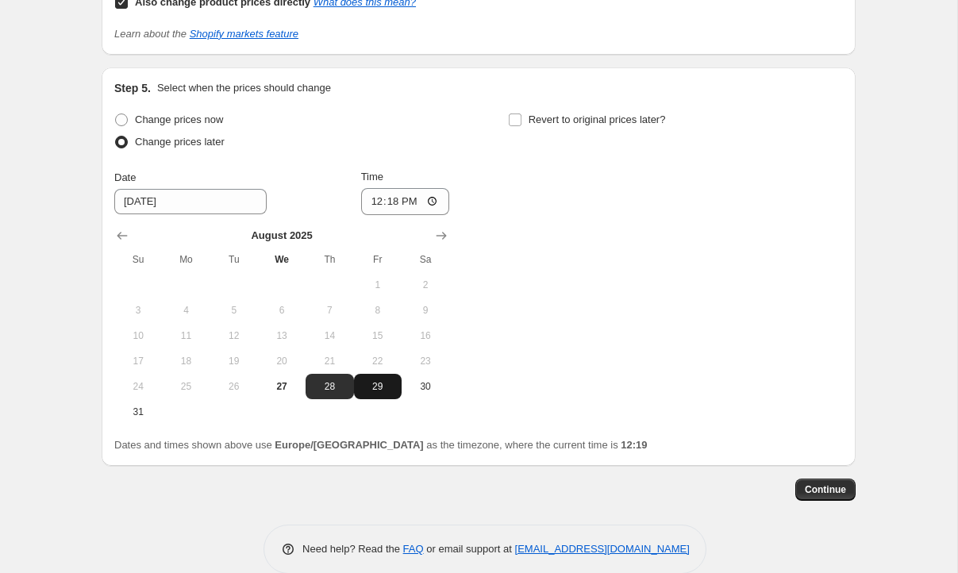
click at [378, 380] on button "29" at bounding box center [378, 386] width 48 height 25
type input "8/29/2025"
click at [410, 197] on input "12:18" at bounding box center [405, 201] width 89 height 27
click at [436, 205] on input "06:18" at bounding box center [405, 201] width 89 height 27
type input "06:55"
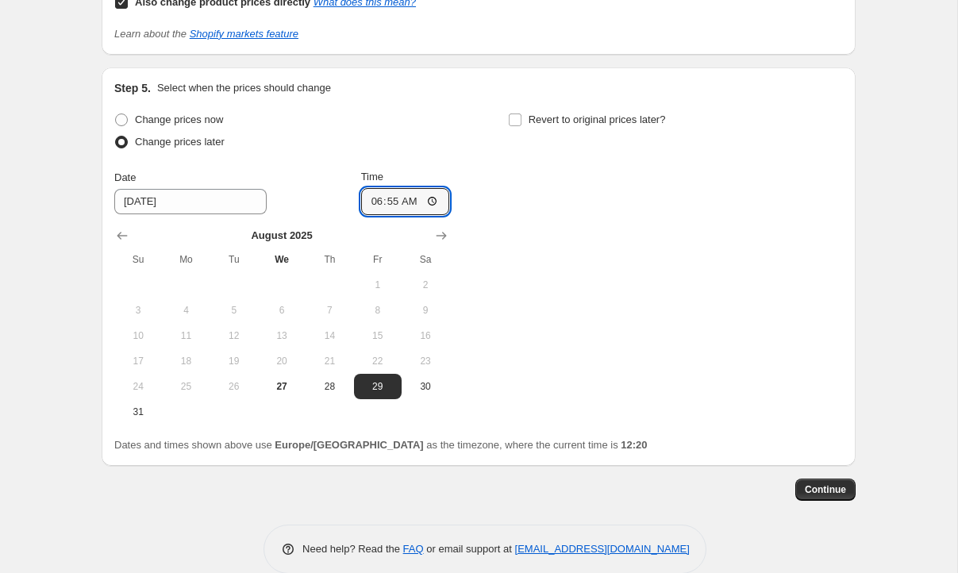
click at [608, 233] on div "Change prices now Change prices later Date 8/29/2025 Time 06:55 August 2025 Su …" at bounding box center [478, 267] width 728 height 316
click at [824, 494] on span "Continue" at bounding box center [824, 489] width 41 height 13
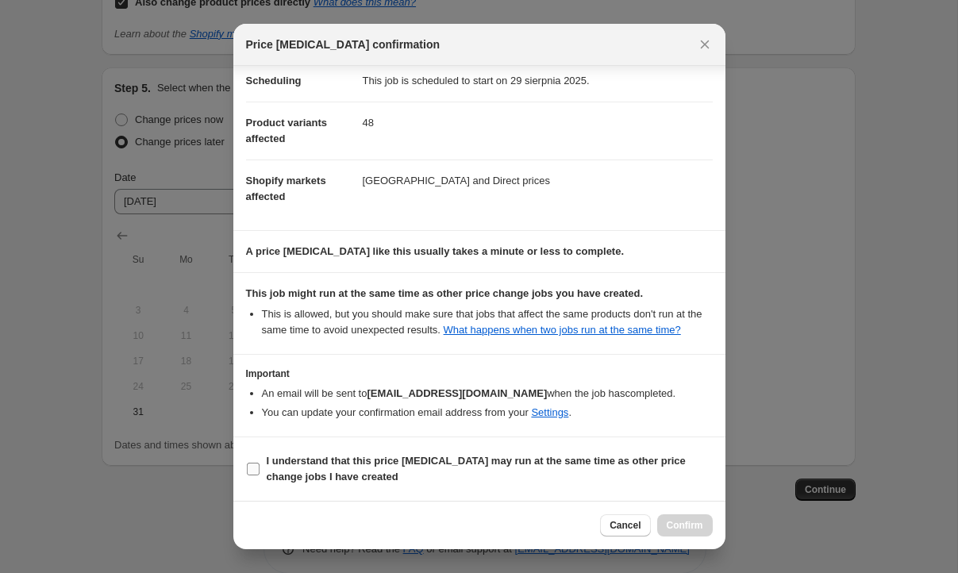
scroll to position [150, 0]
click at [248, 469] on input "I understand that this price change job may run at the same time as other price…" at bounding box center [253, 469] width 13 height 13
checkbox input "true"
click at [672, 527] on span "Confirm" at bounding box center [684, 525] width 36 height 13
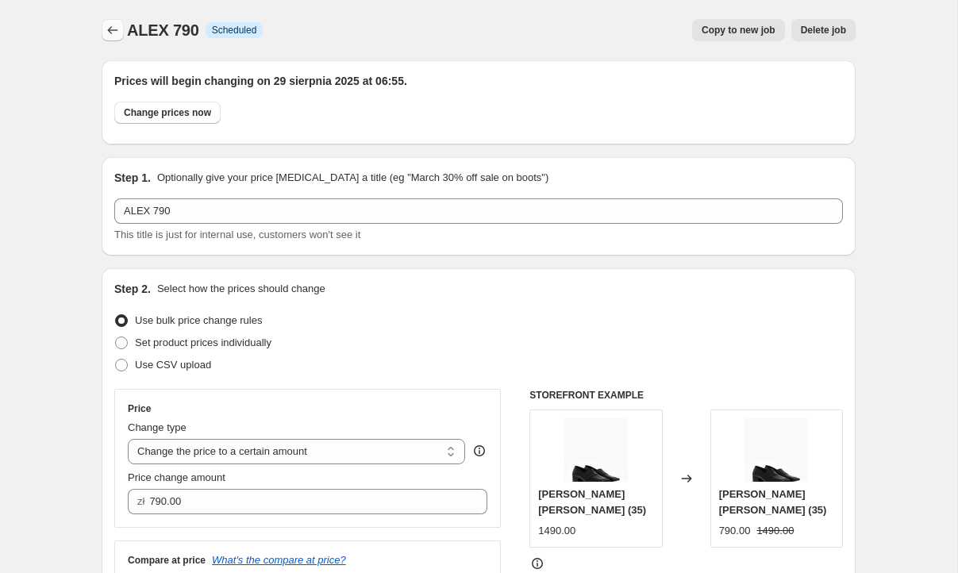
click at [112, 28] on icon "Price change jobs" at bounding box center [113, 30] width 16 height 16
